Goal: Task Accomplishment & Management: Check status

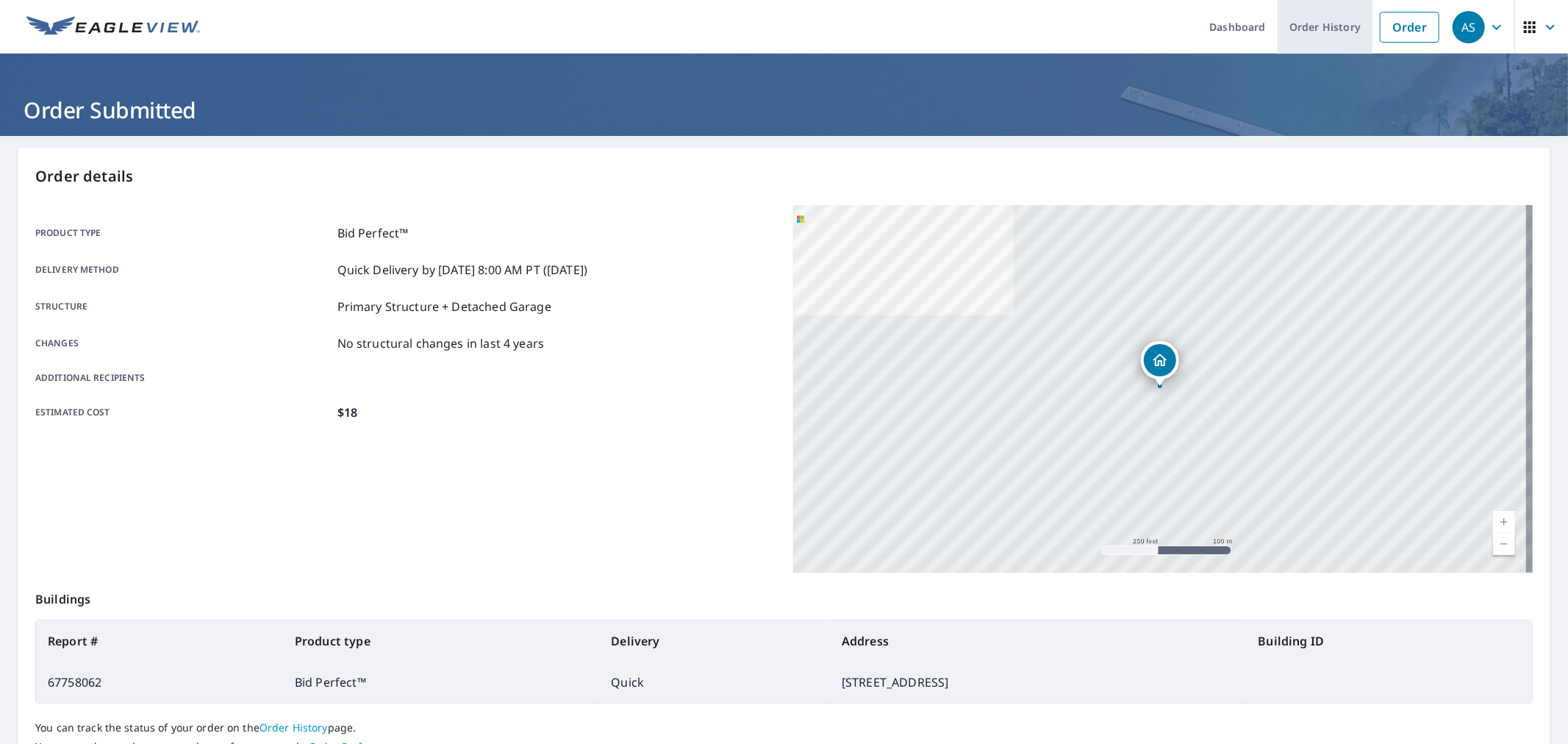
click at [1339, 39] on link "Order History" at bounding box center [1325, 27] width 95 height 54
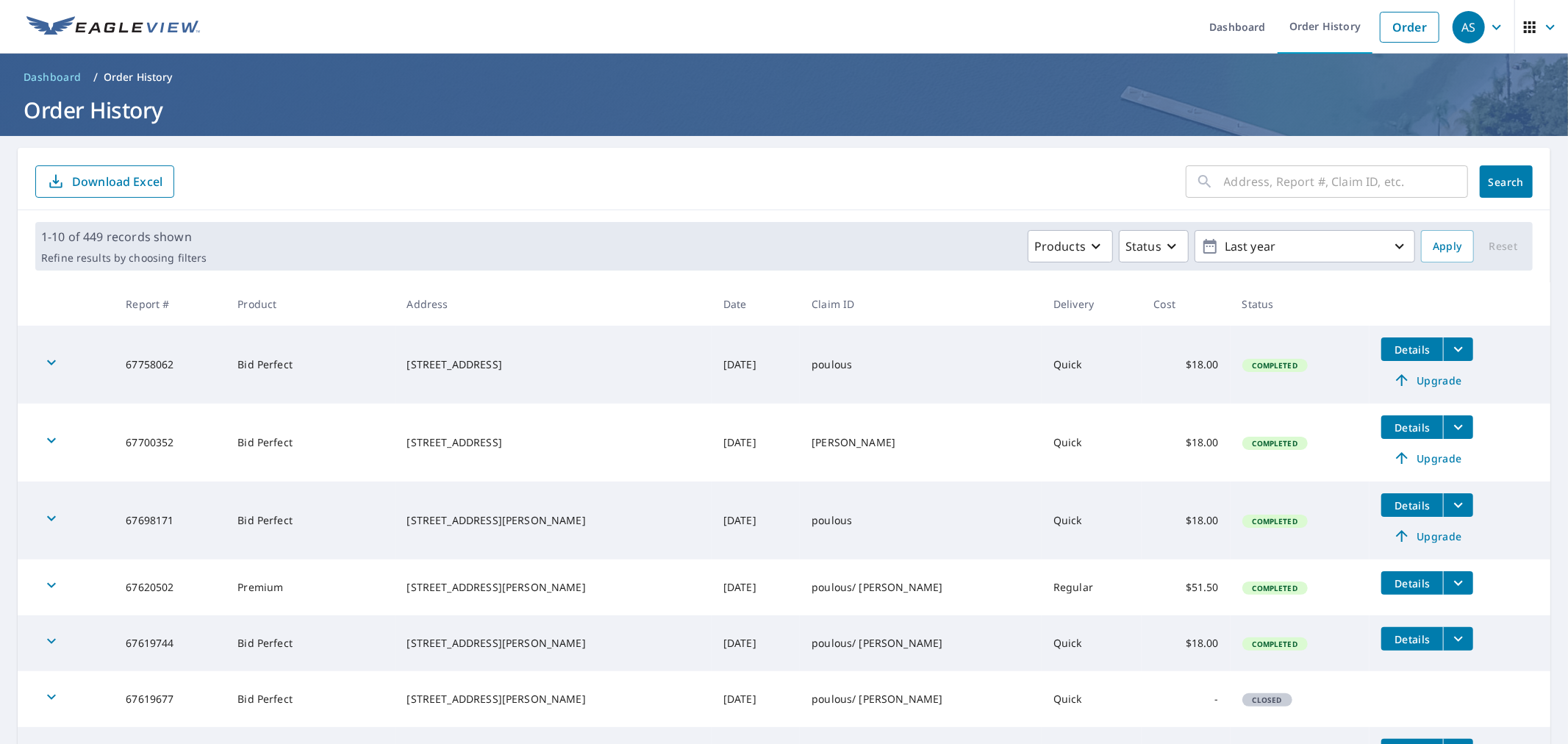
click at [1450, 351] on icon "filesDropdownBtn-67758062" at bounding box center [1459, 349] width 18 height 18
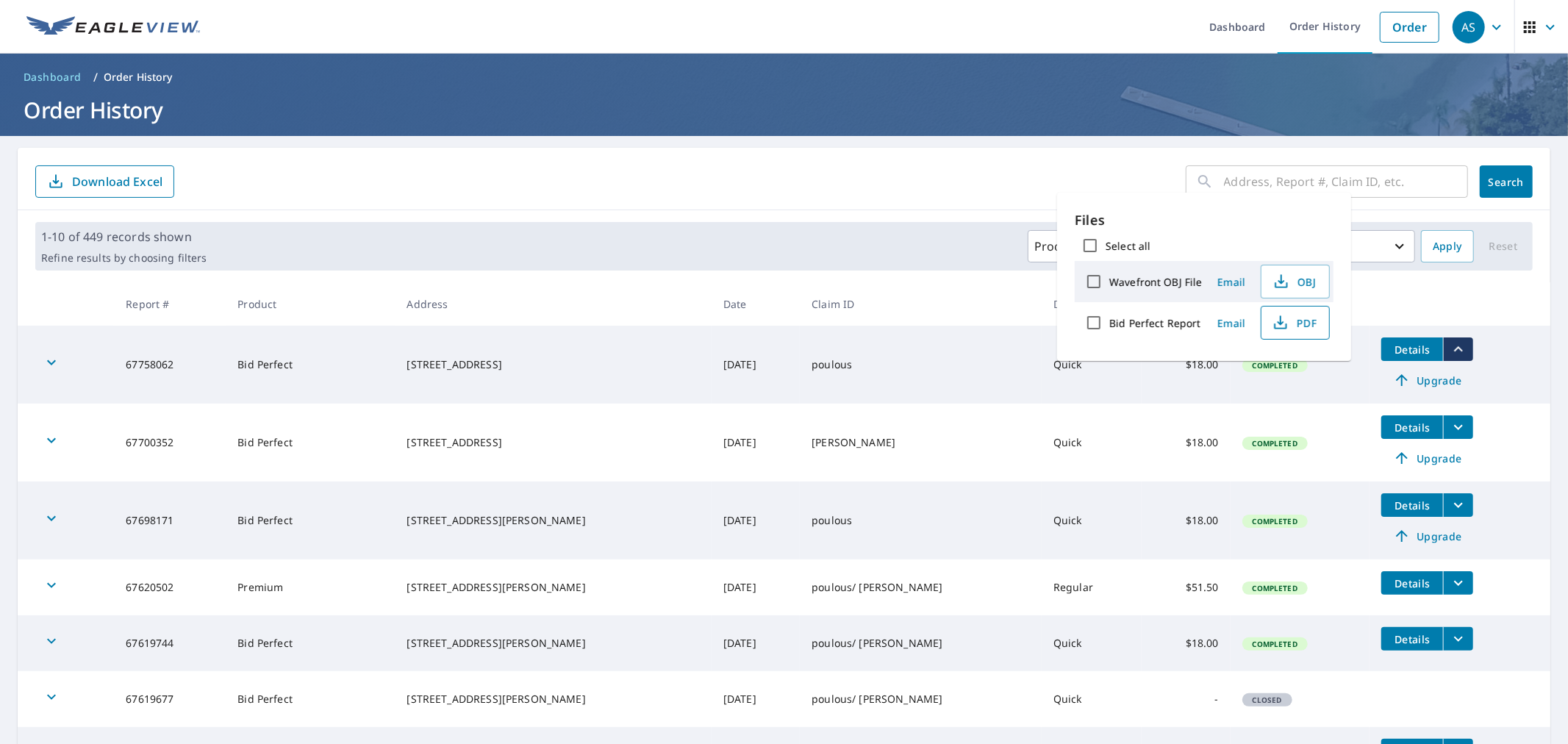
click at [1292, 317] on span "PDF" at bounding box center [1293, 323] width 47 height 18
click at [732, 236] on div "Products Status Last year" at bounding box center [813, 246] width 1202 height 32
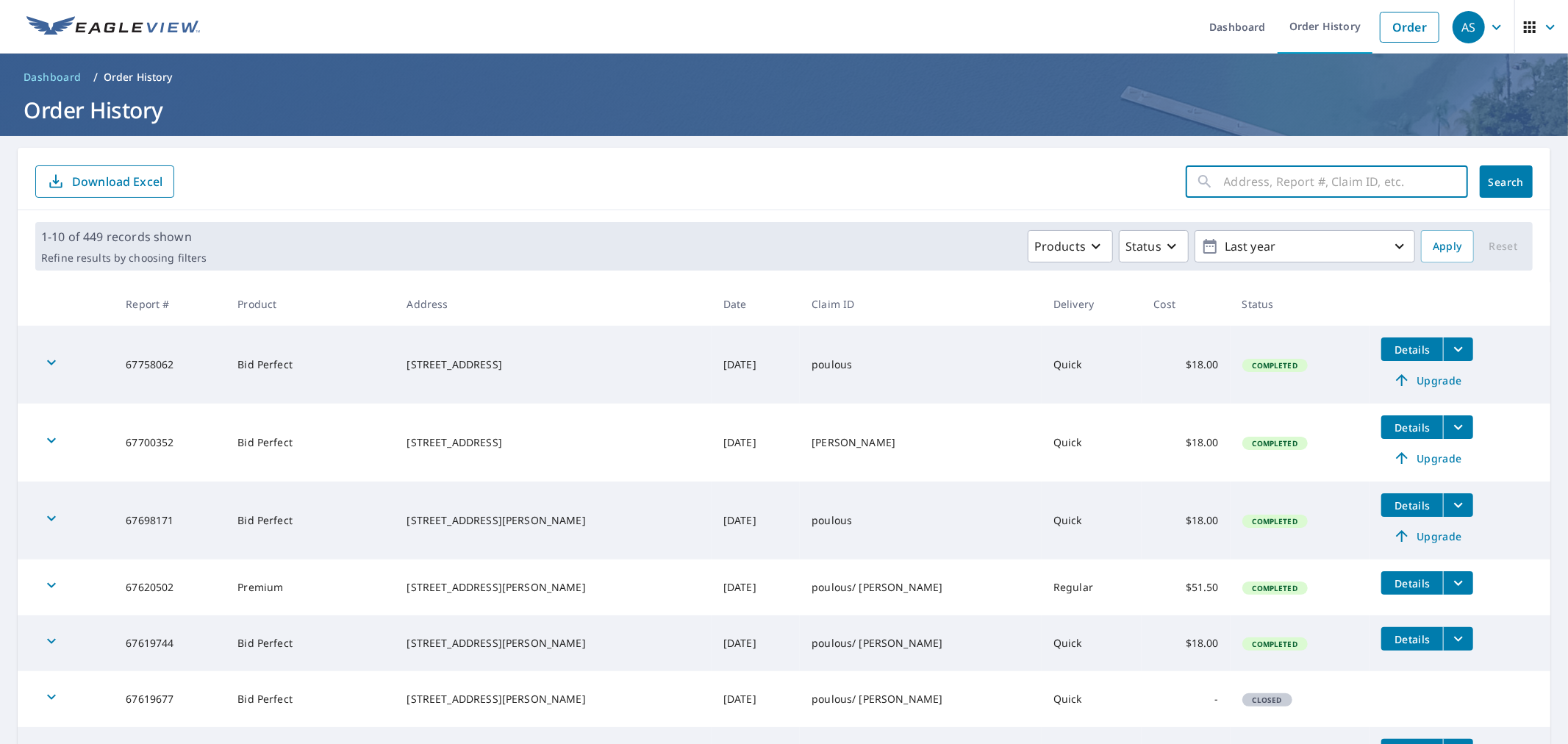
click at [1224, 174] on input "text" at bounding box center [1346, 181] width 244 height 41
type input "10 peav"
click button "Search" at bounding box center [1506, 182] width 53 height 32
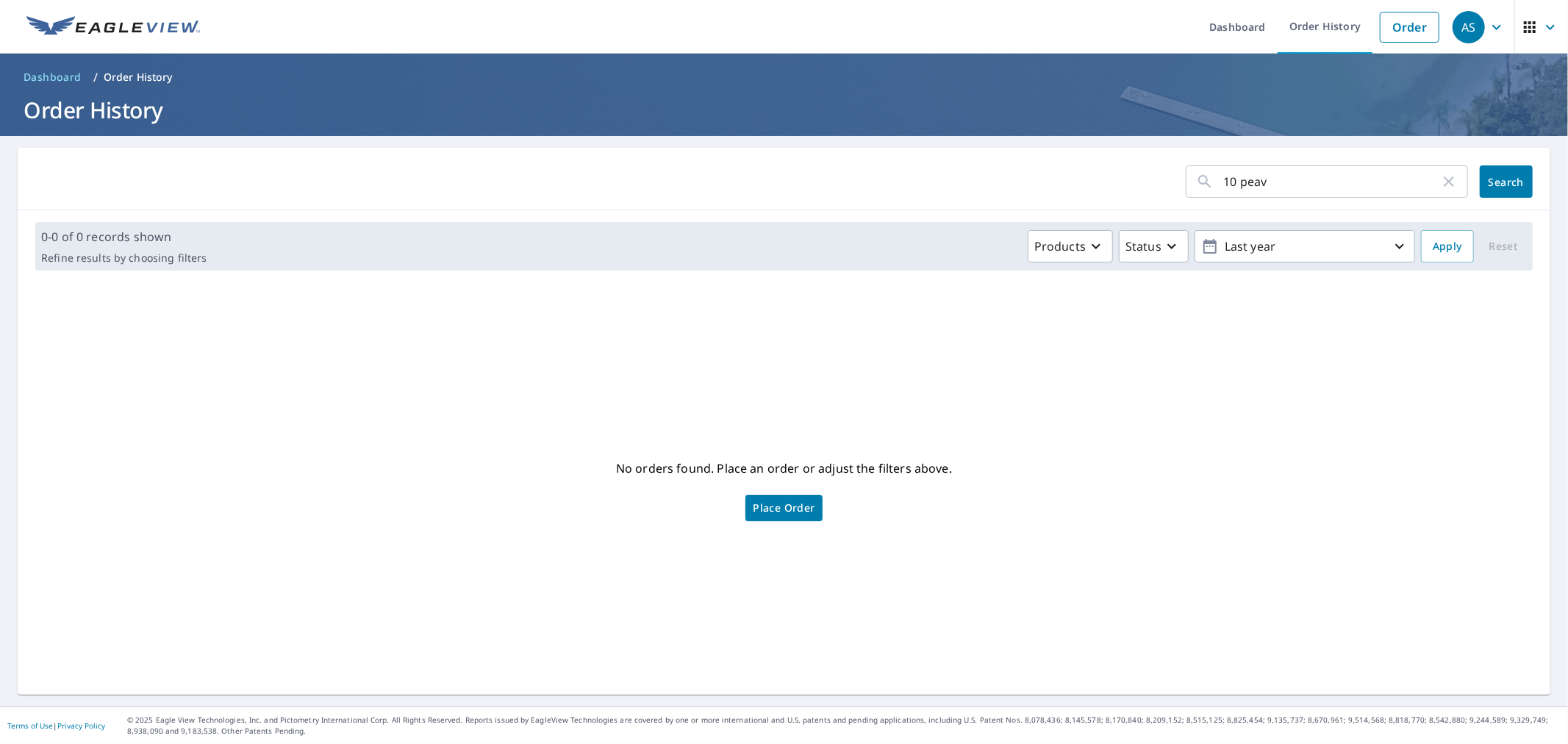
click at [1292, 185] on input "10 peav" at bounding box center [1332, 181] width 216 height 41
type input "10 peac"
click button "Search" at bounding box center [1506, 182] width 53 height 32
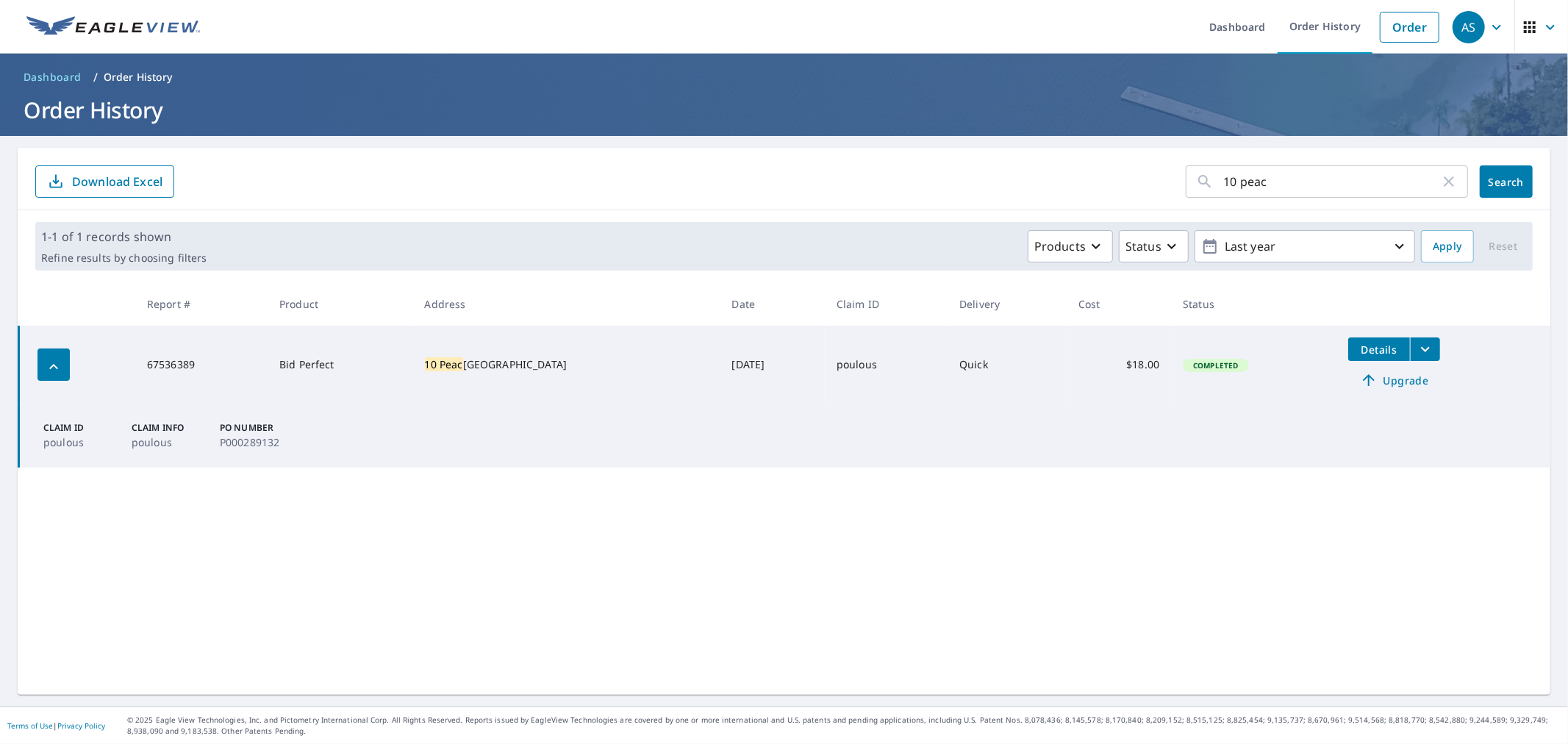
click at [1419, 347] on icon "filesDropdownBtn-67536389" at bounding box center [1425, 349] width 18 height 18
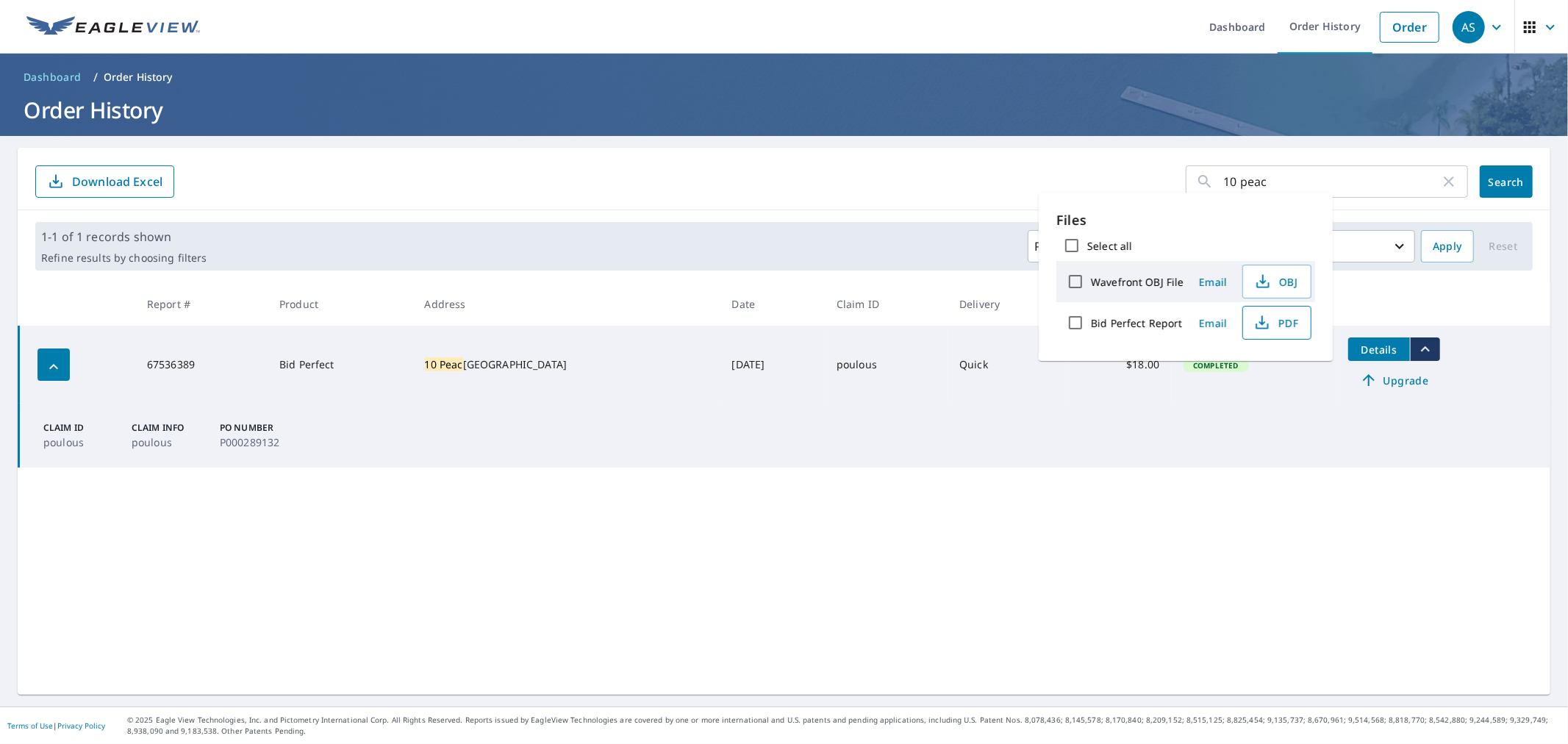
click at [1304, 323] on button "PDF" at bounding box center [1277, 322] width 69 height 34
